Goal: Use online tool/utility: Use online tool/utility

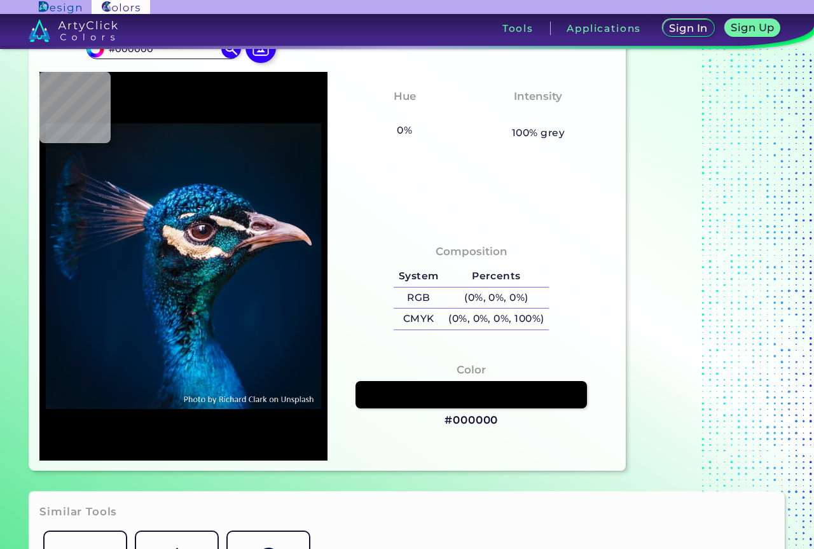
type input "#021325"
type input "#00162d"
type input "#00162D"
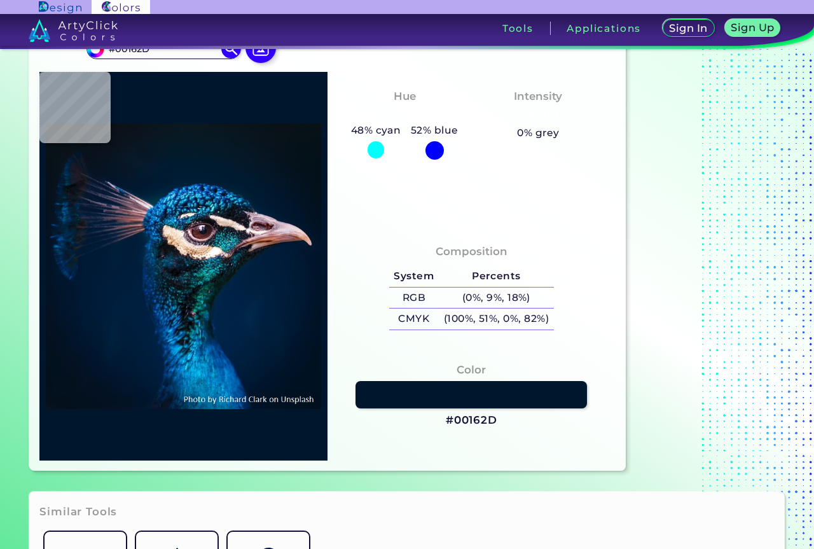
type input "#01152d"
type input "#01152D"
type input "#001122"
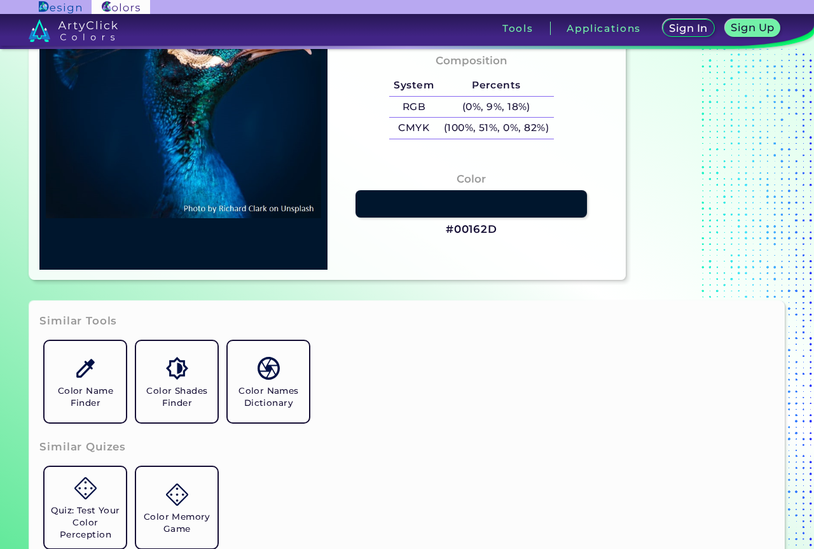
type input "#001121"
type input "#02101e"
type input "#02101E"
type input "#000000"
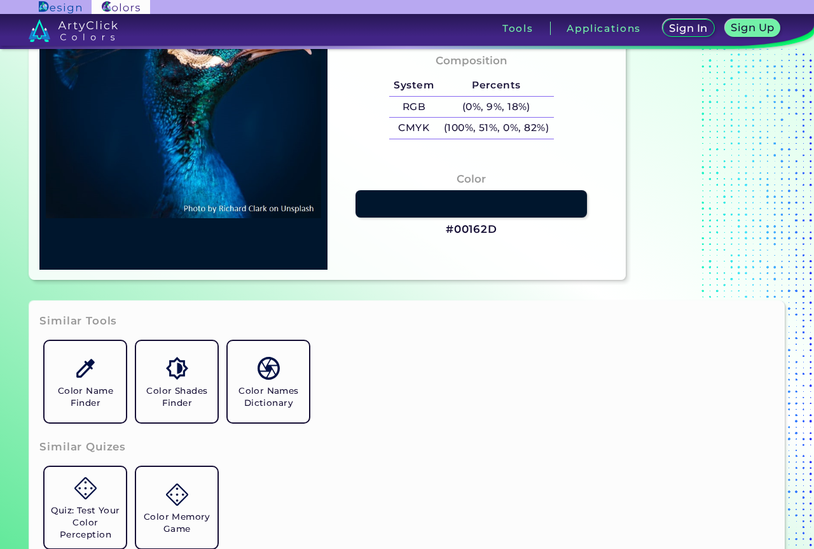
type input "#000000"
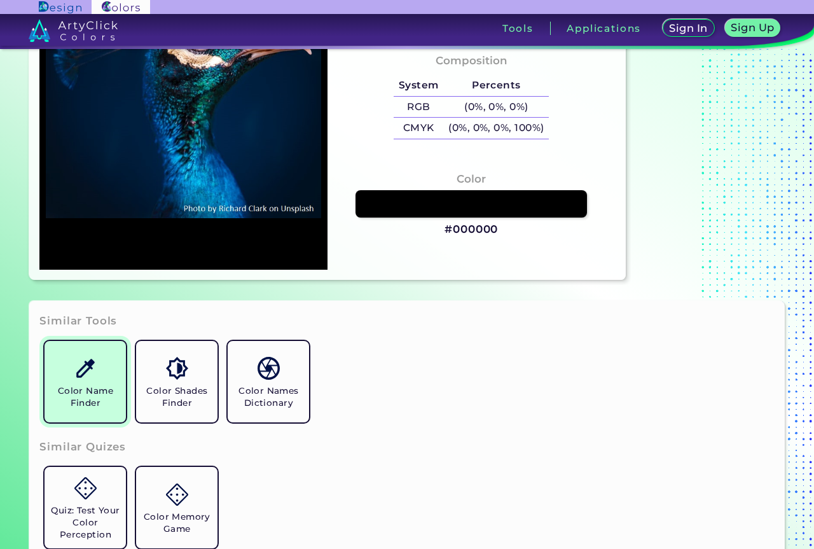
click at [84, 377] on img at bounding box center [85, 368] width 22 height 22
